Goal: Transaction & Acquisition: Purchase product/service

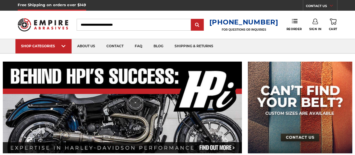
click at [101, 24] on input "Search" at bounding box center [134, 25] width 114 height 12
paste input "******"
type input "******"
click at [203, 25] on input "submit" at bounding box center [197, 24] width 11 height 11
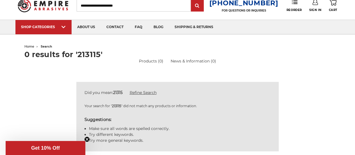
scroll to position [28, 0]
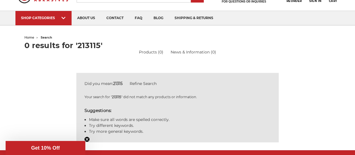
click at [116, 82] on strong "21315" at bounding box center [118, 83] width 10 height 5
click at [136, 83] on link "Refine Search" at bounding box center [142, 83] width 27 height 5
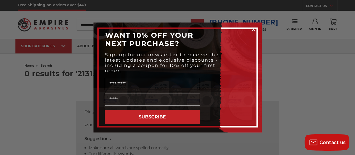
click at [252, 30] on icon "Close dialog" at bounding box center [253, 29] width 2 height 2
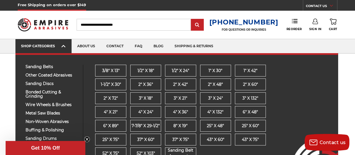
click at [65, 44] on icon at bounding box center [63, 46] width 4 height 6
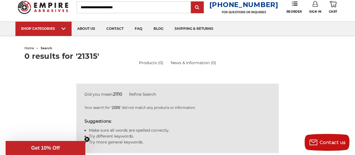
scroll to position [9, 0]
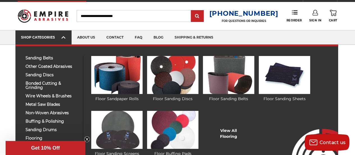
click at [64, 36] on icon at bounding box center [63, 37] width 4 height 6
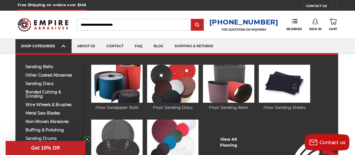
click at [65, 44] on icon at bounding box center [63, 46] width 4 height 6
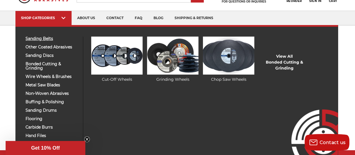
scroll to position [56, 0]
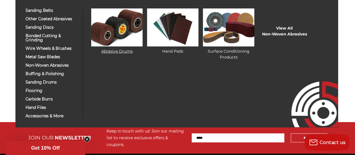
click at [112, 41] on img at bounding box center [116, 27] width 51 height 38
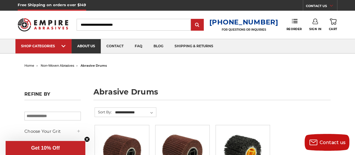
click at [94, 48] on link "about us" at bounding box center [86, 46] width 29 height 14
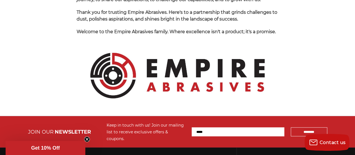
scroll to position [645, 0]
